Goal: Share content

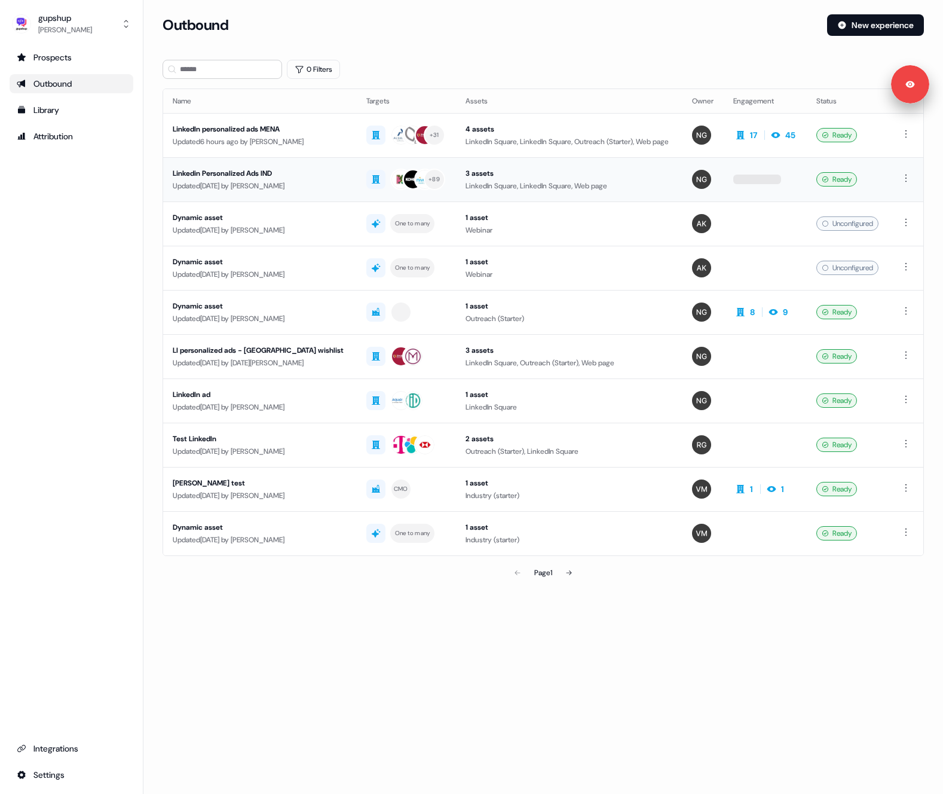
click at [289, 189] on div "Updated [DATE] by [PERSON_NAME]" at bounding box center [260, 186] width 175 height 12
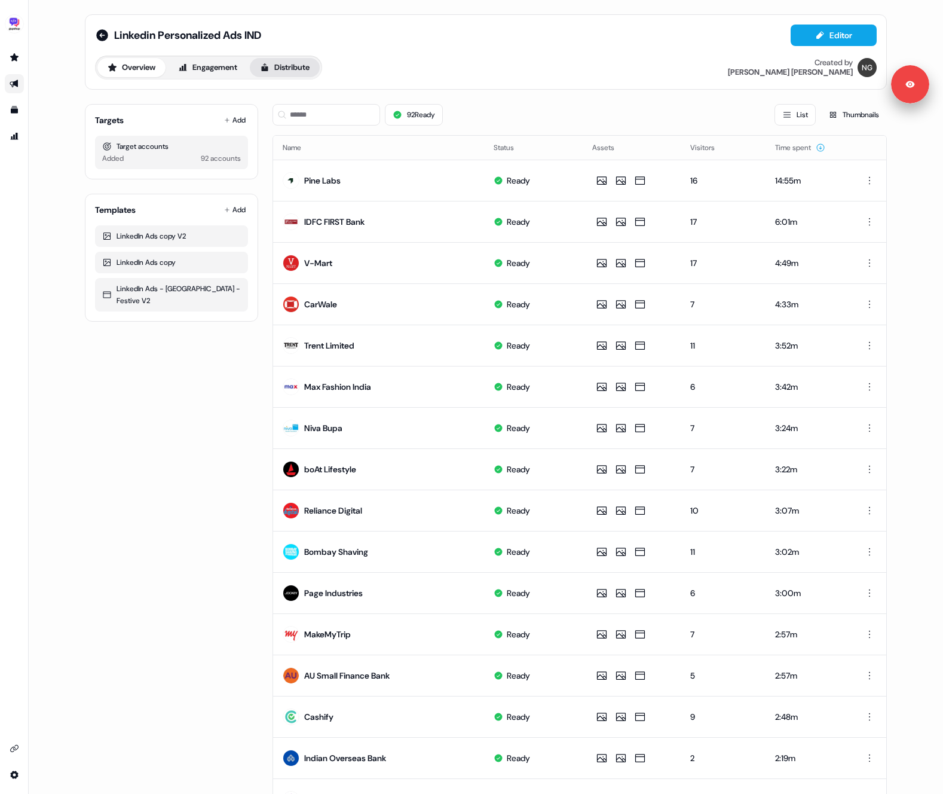
click at [305, 71] on button "Distribute" at bounding box center [285, 67] width 70 height 19
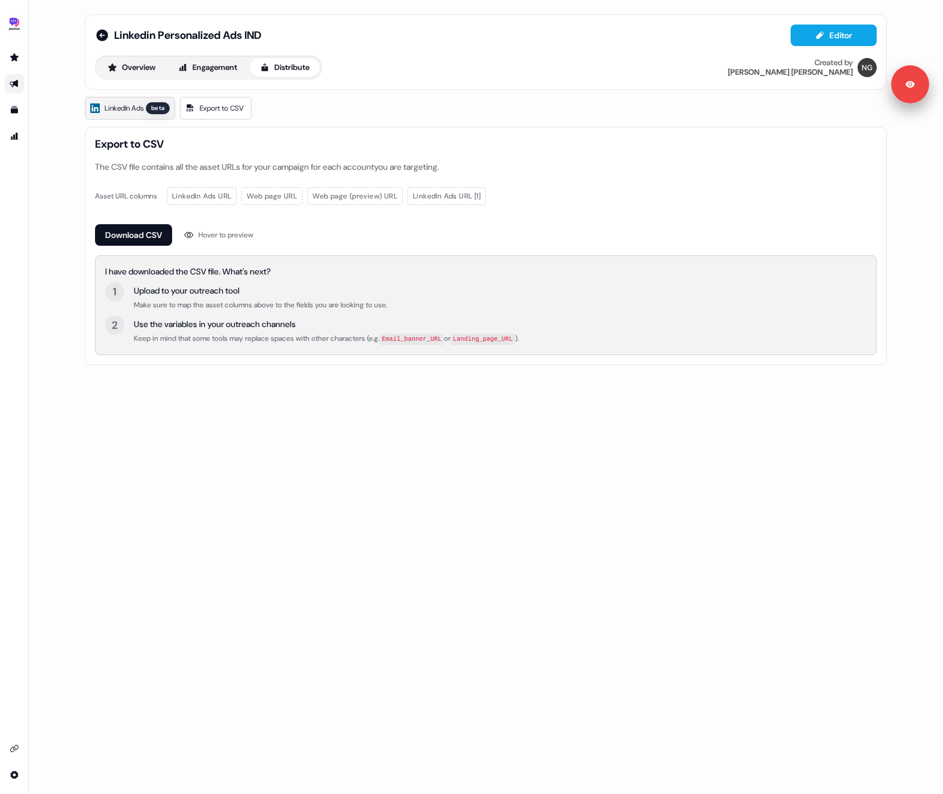
click at [122, 105] on span "LinkedIn Ads" at bounding box center [124, 108] width 39 height 12
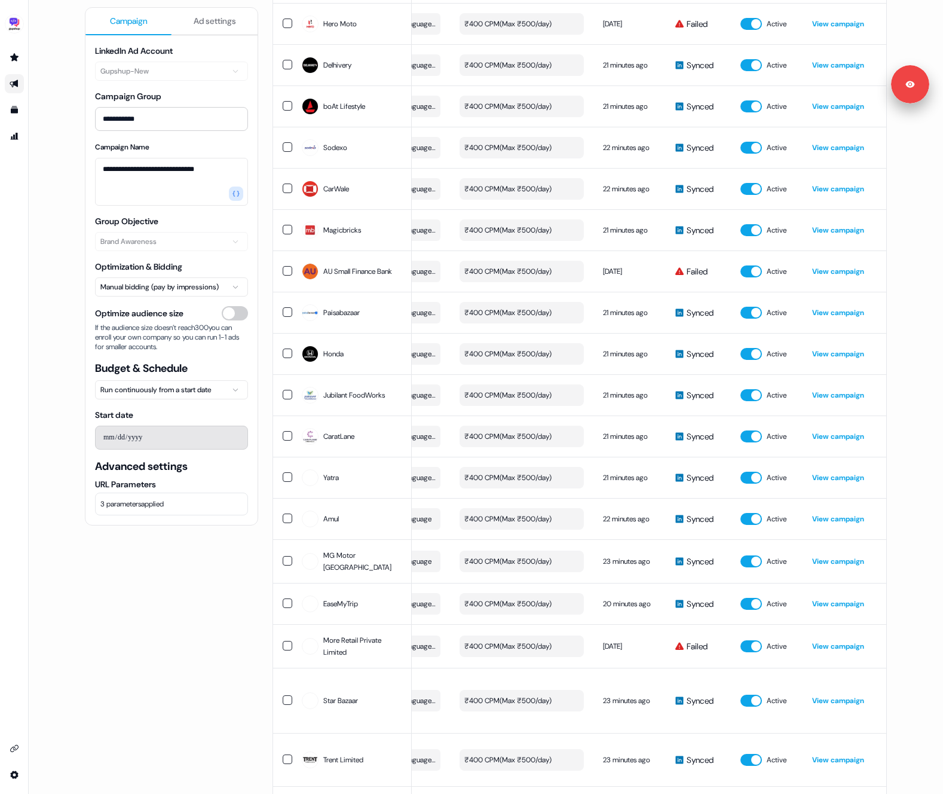
scroll to position [487, 0]
